Goal: Task Accomplishment & Management: Complete application form

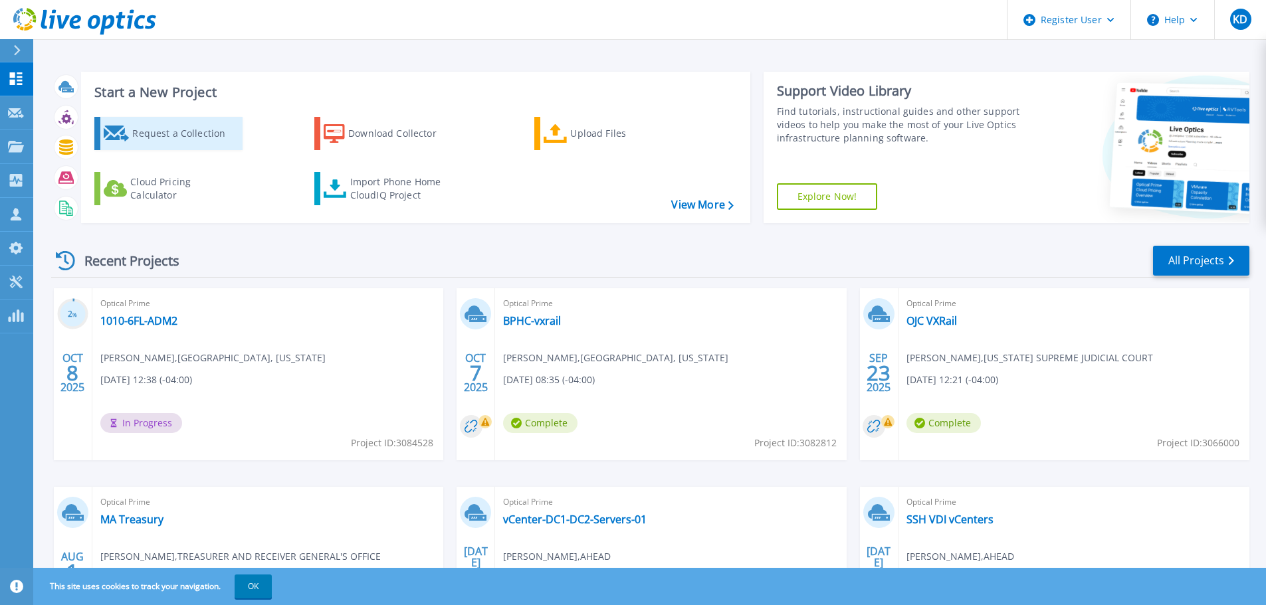
drag, startPoint x: 252, startPoint y: 133, endPoint x: 229, endPoint y: 135, distance: 22.7
click at [252, 133] on div "Request a Collection Download Collector Upload Files Cloud Pricing Calculator I…" at bounding box center [414, 161] width 660 height 110
click at [229, 135] on div "Request a Collection" at bounding box center [185, 133] width 106 height 27
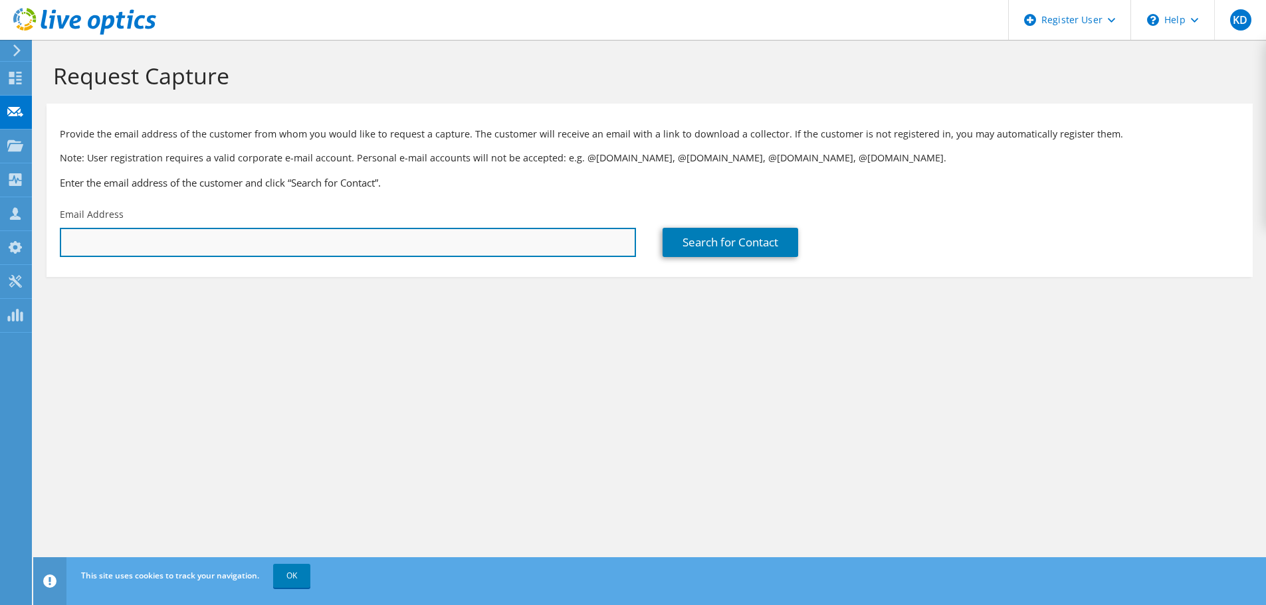
click at [291, 231] on input "text" at bounding box center [348, 242] width 576 height 29
paste input "[EMAIL_ADDRESS][DOMAIN_NAME]"
type input "[EMAIL_ADDRESS][DOMAIN_NAME]"
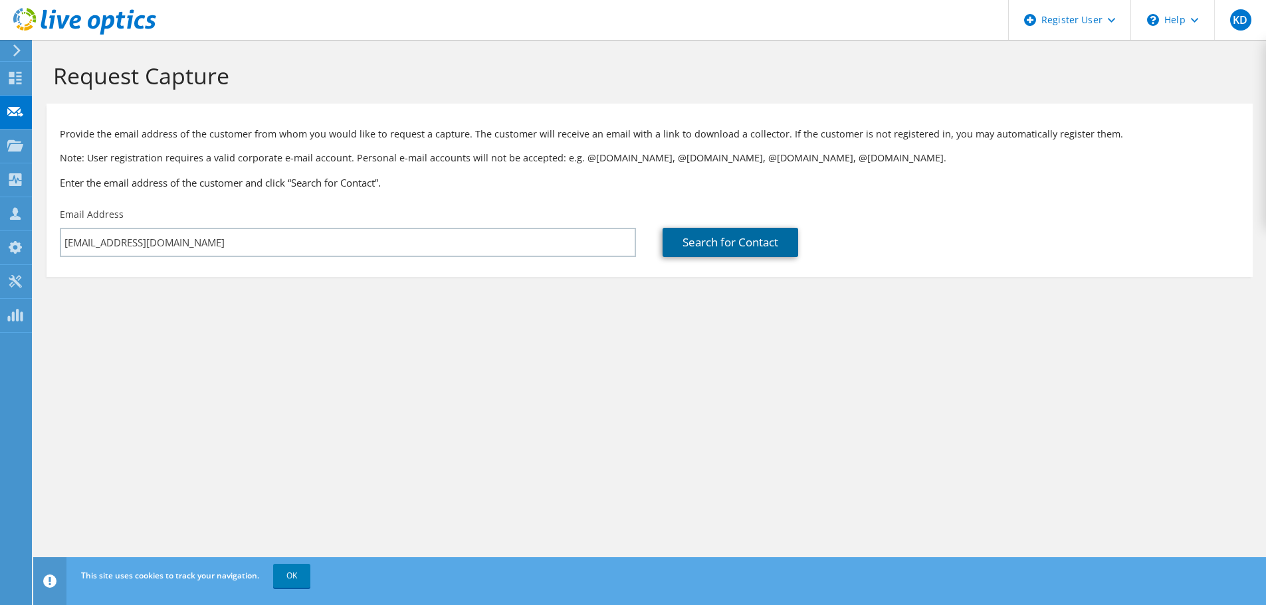
click at [733, 244] on link "Search for Contact" at bounding box center [731, 242] width 136 height 29
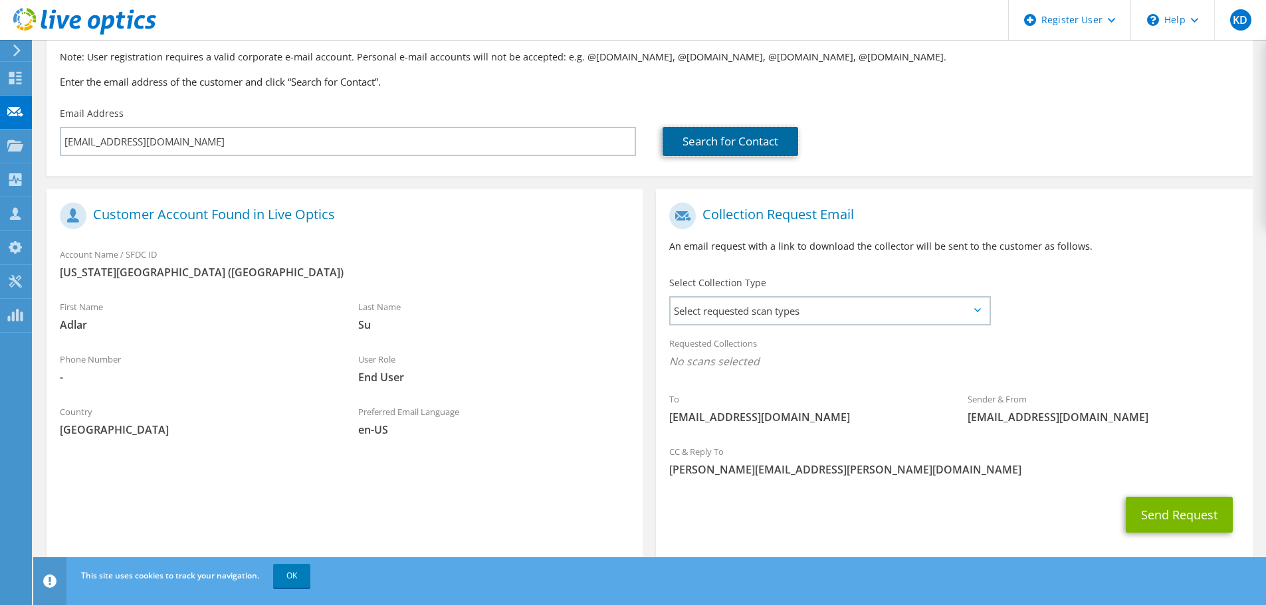
scroll to position [122, 0]
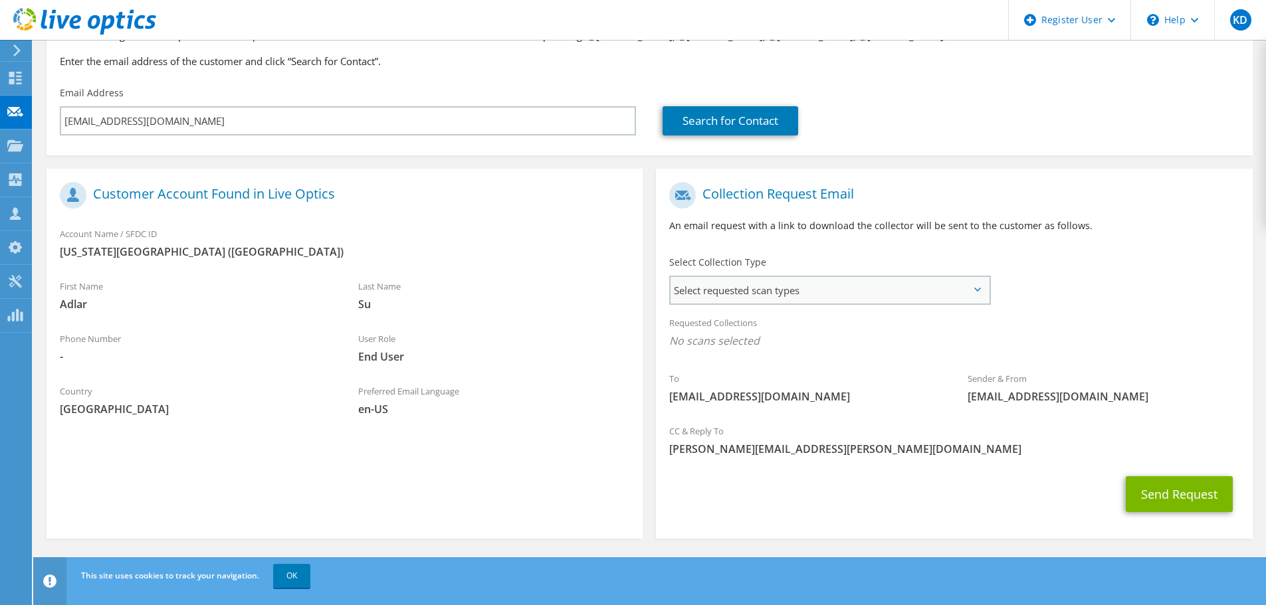
click at [732, 287] on span "Select requested scan types" at bounding box center [830, 290] width 318 height 27
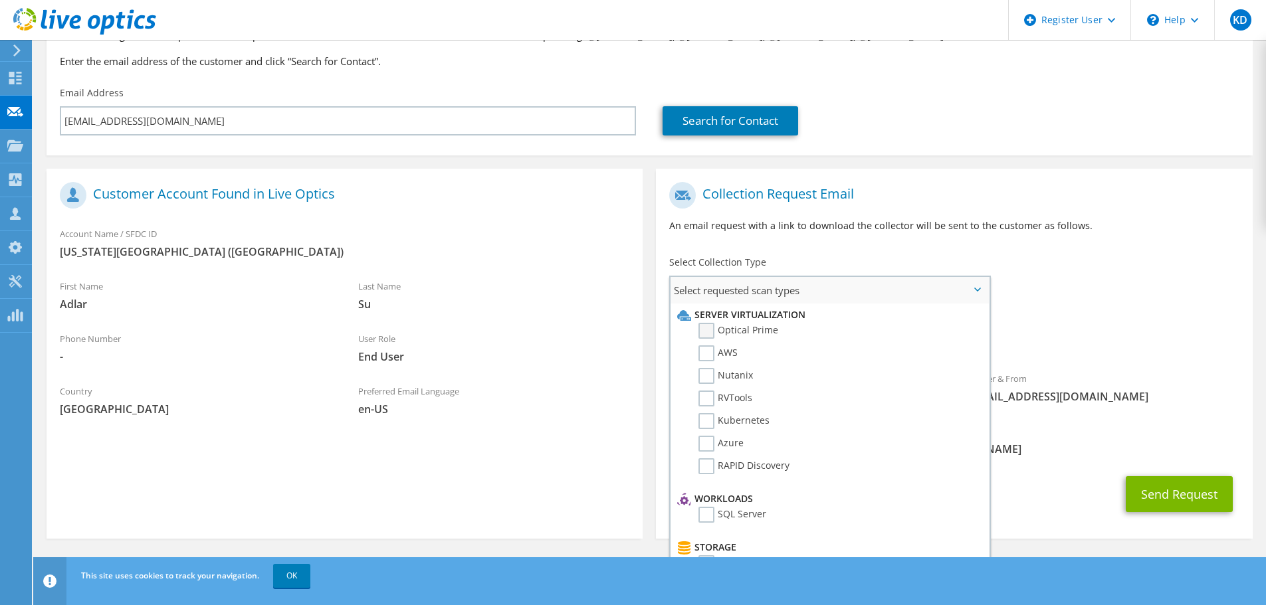
click at [706, 328] on label "Optical Prime" at bounding box center [739, 331] width 80 height 16
click at [0, 0] on input "Optical Prime" at bounding box center [0, 0] width 0 height 0
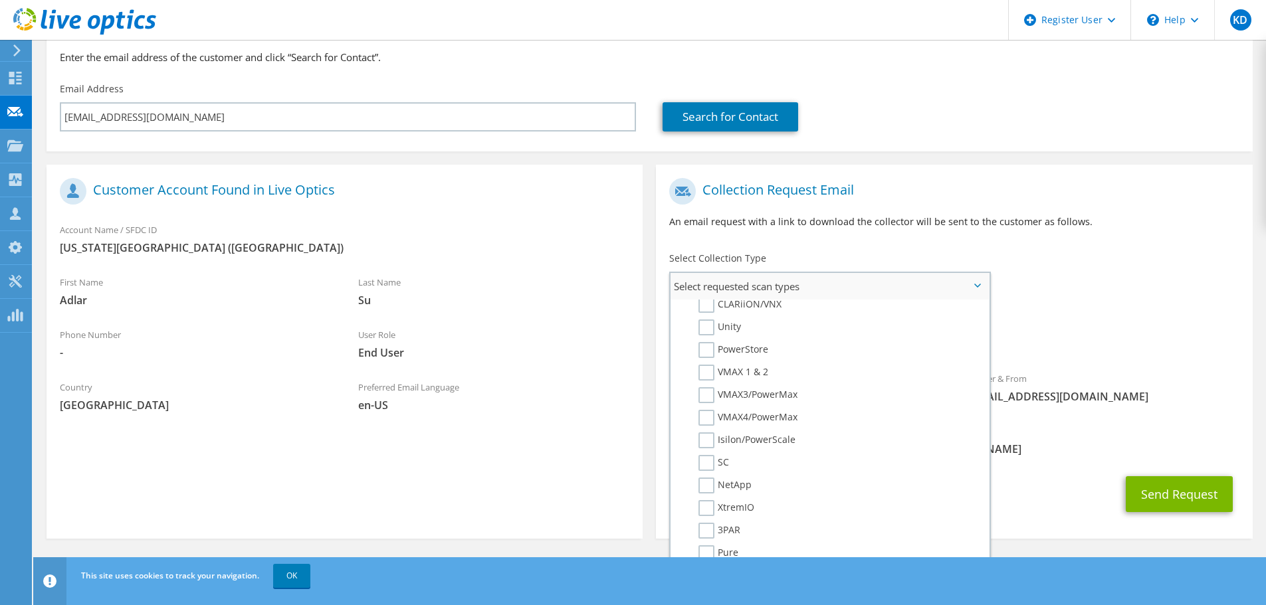
scroll to position [0, 0]
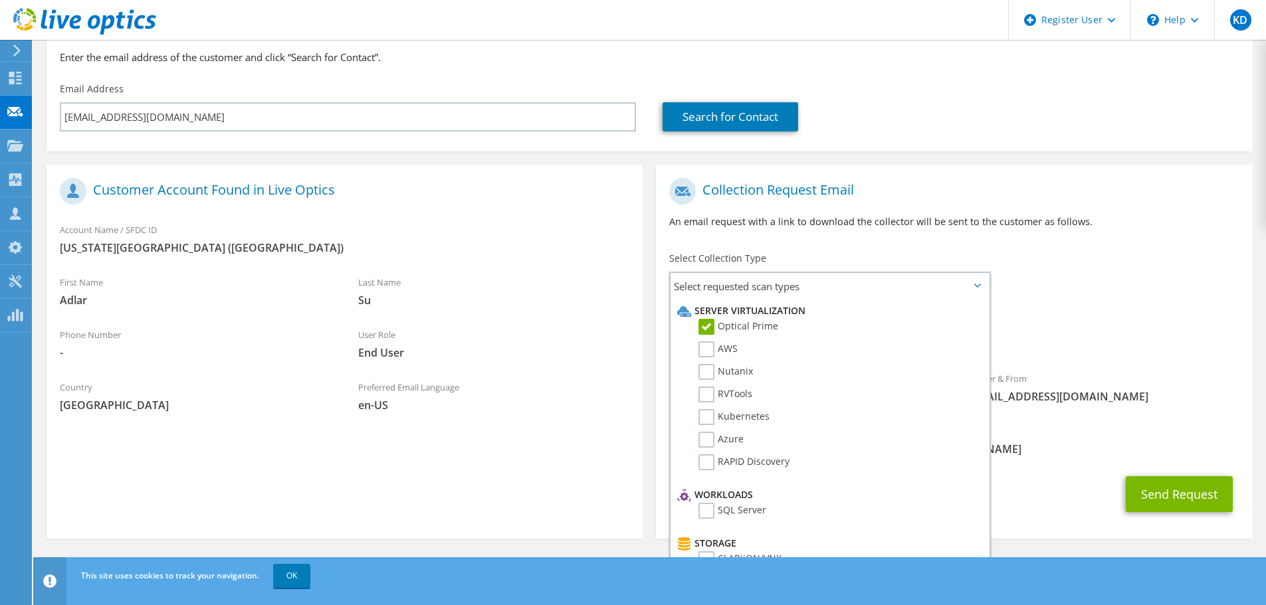
drag, startPoint x: 880, startPoint y: 235, endPoint x: 905, endPoint y: 239, distance: 25.6
click at [880, 236] on div "Collection Request Email An email request with a link to download the collector…" at bounding box center [954, 208] width 596 height 74
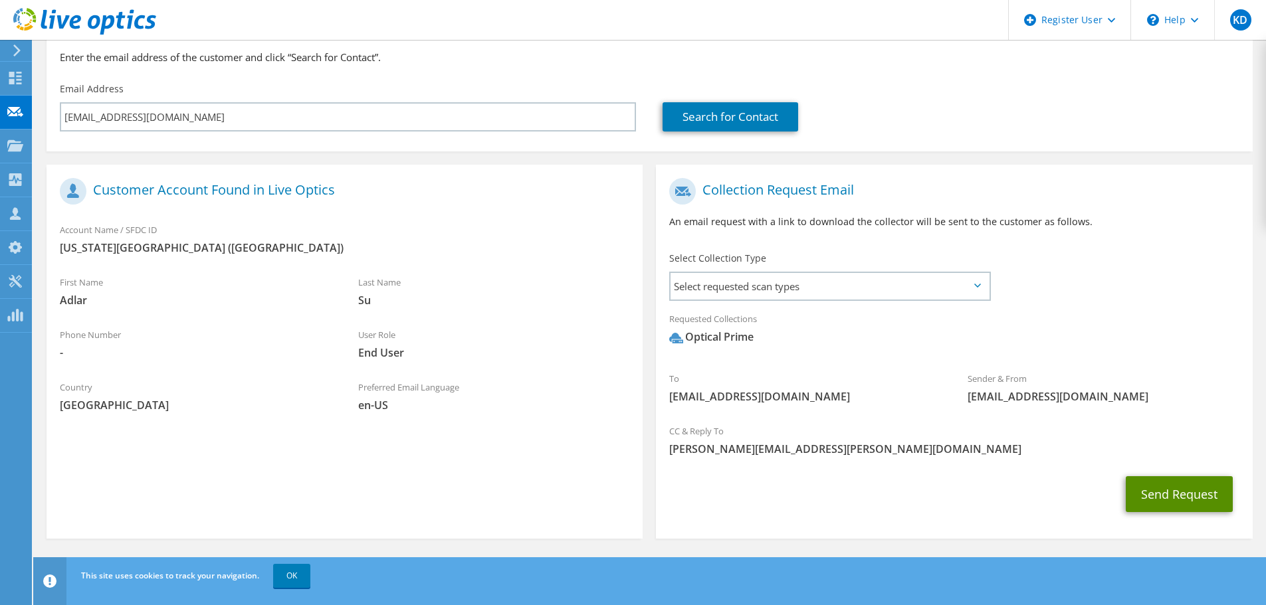
click at [1172, 492] on button "Send Request" at bounding box center [1179, 495] width 107 height 36
